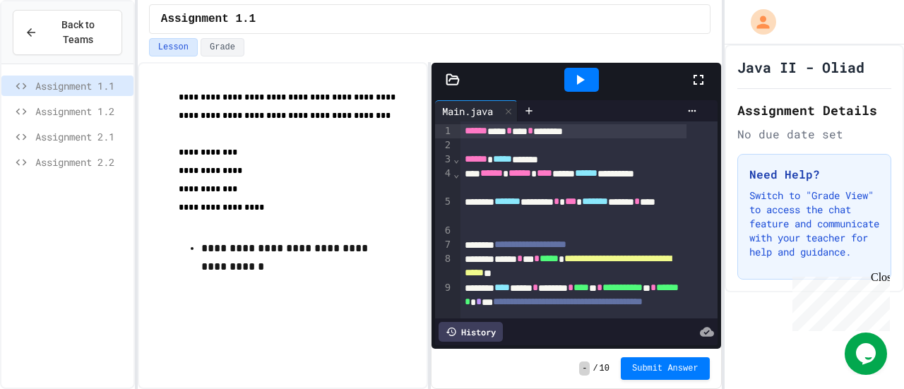
click at [61, 249] on div "Assignment 1.1 Assignment 1.2 Assignment 2.1 Assignment 2.2" at bounding box center [67, 234] width 132 height 328
click at [64, 247] on div "Assignment 1.1 Assignment 1.2 Assignment 2.1 Assignment 2.2" at bounding box center [67, 234] width 132 height 328
